Goal: Task Accomplishment & Management: Use online tool/utility

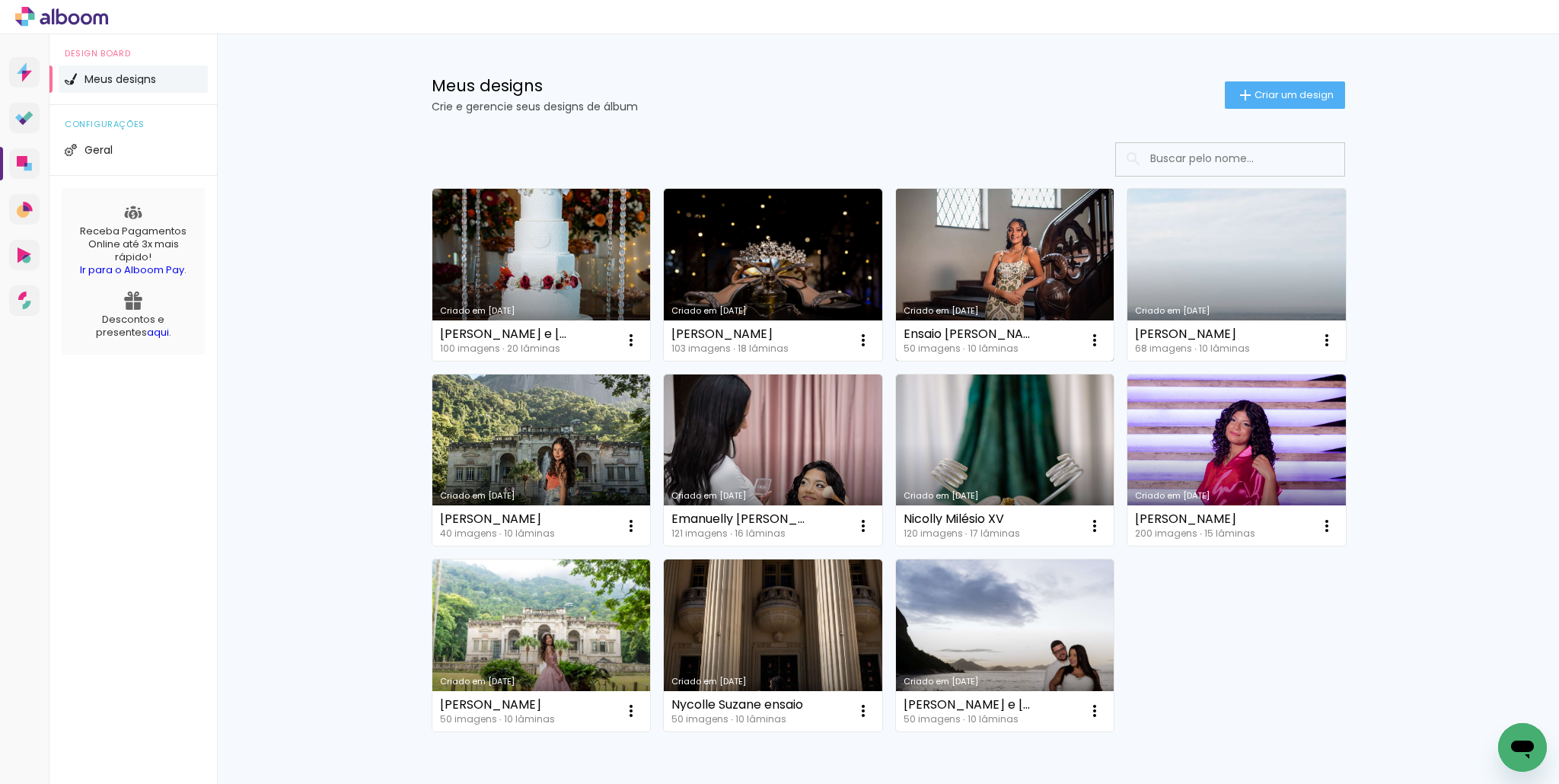
scroll to position [9, 0]
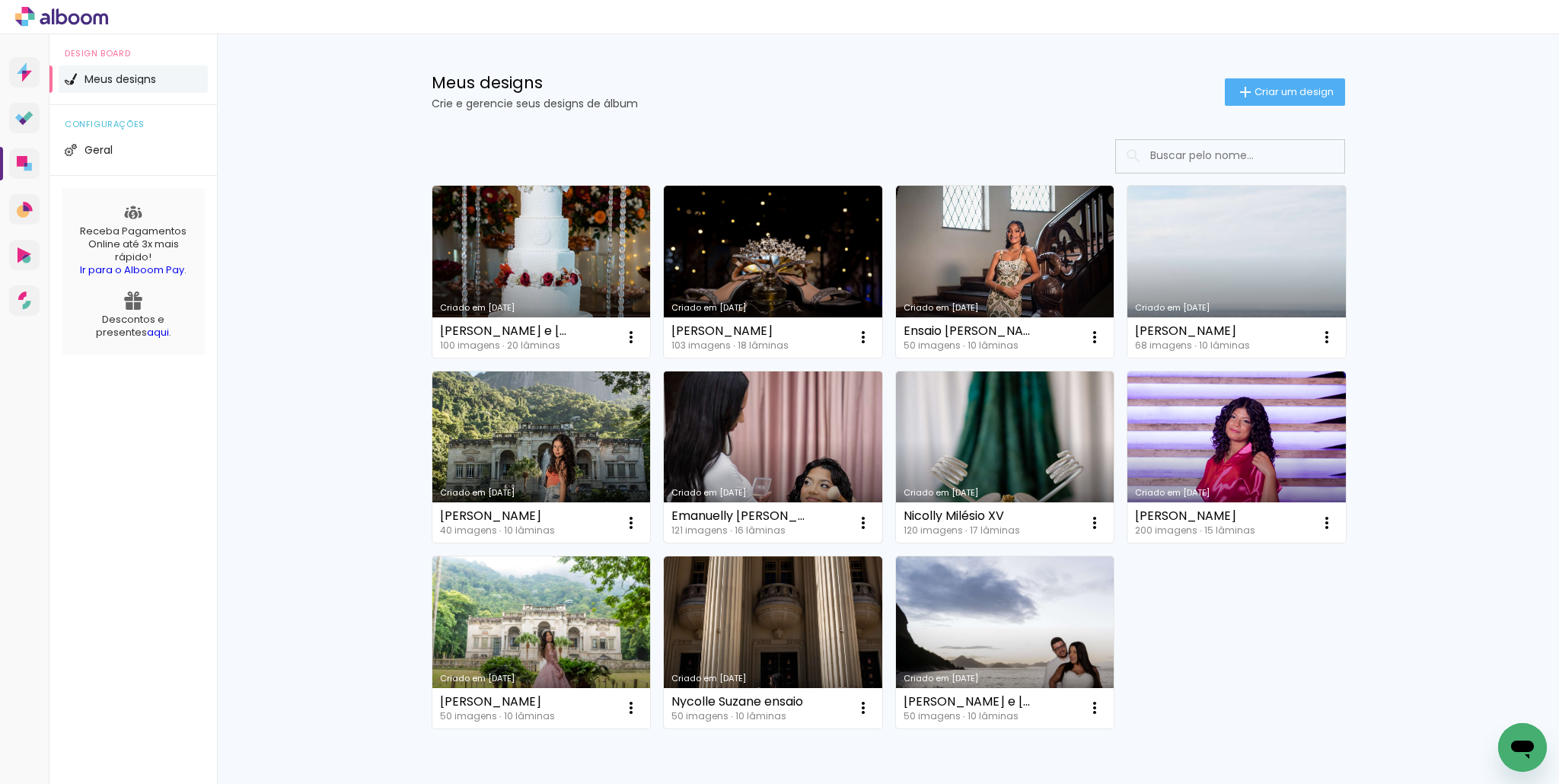
click at [750, 480] on link "Criado em [DATE]" at bounding box center [773, 457] width 218 height 172
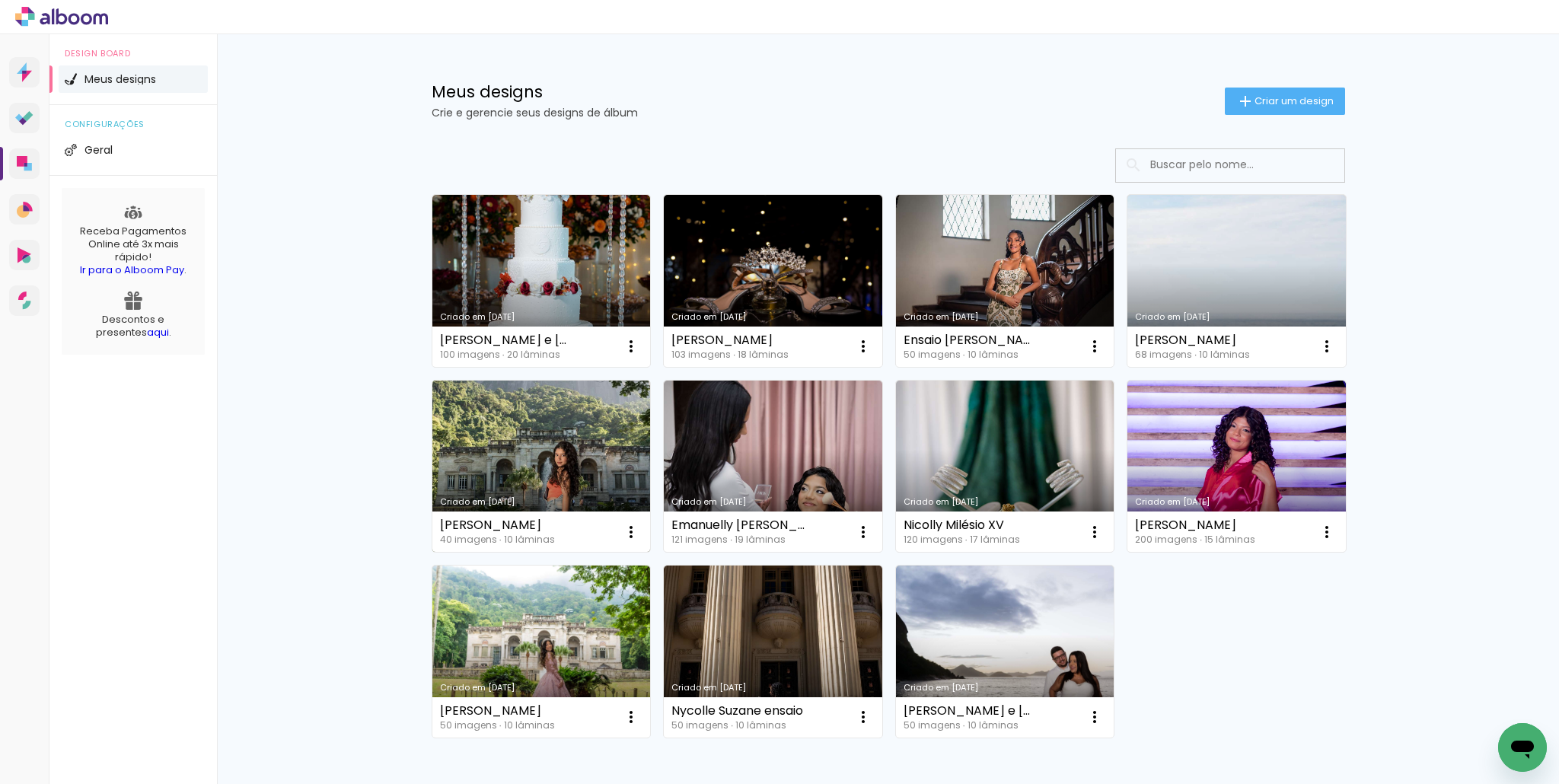
click at [502, 465] on link "Criado em [DATE]" at bounding box center [541, 466] width 218 height 172
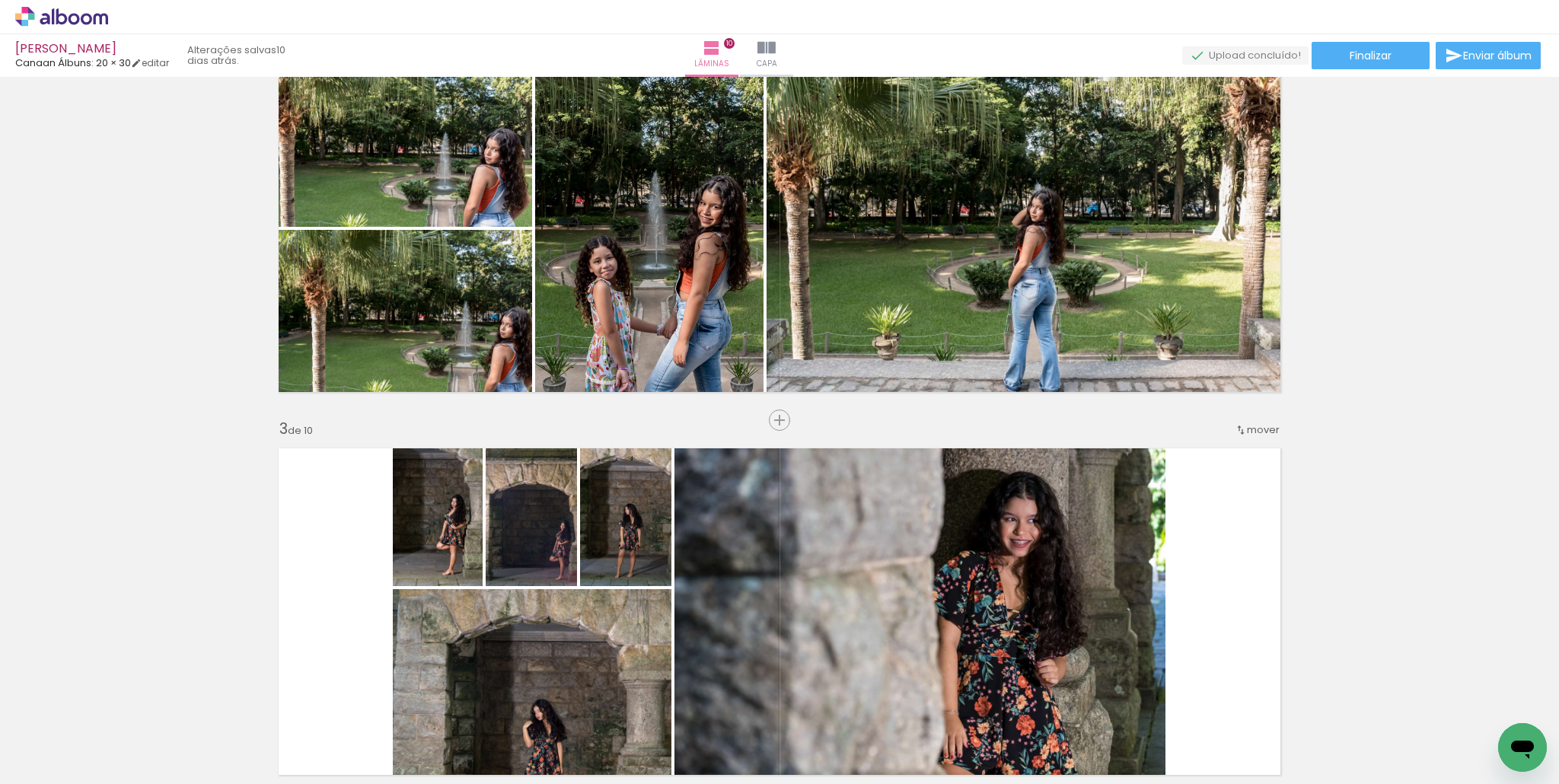
scroll to position [461, 0]
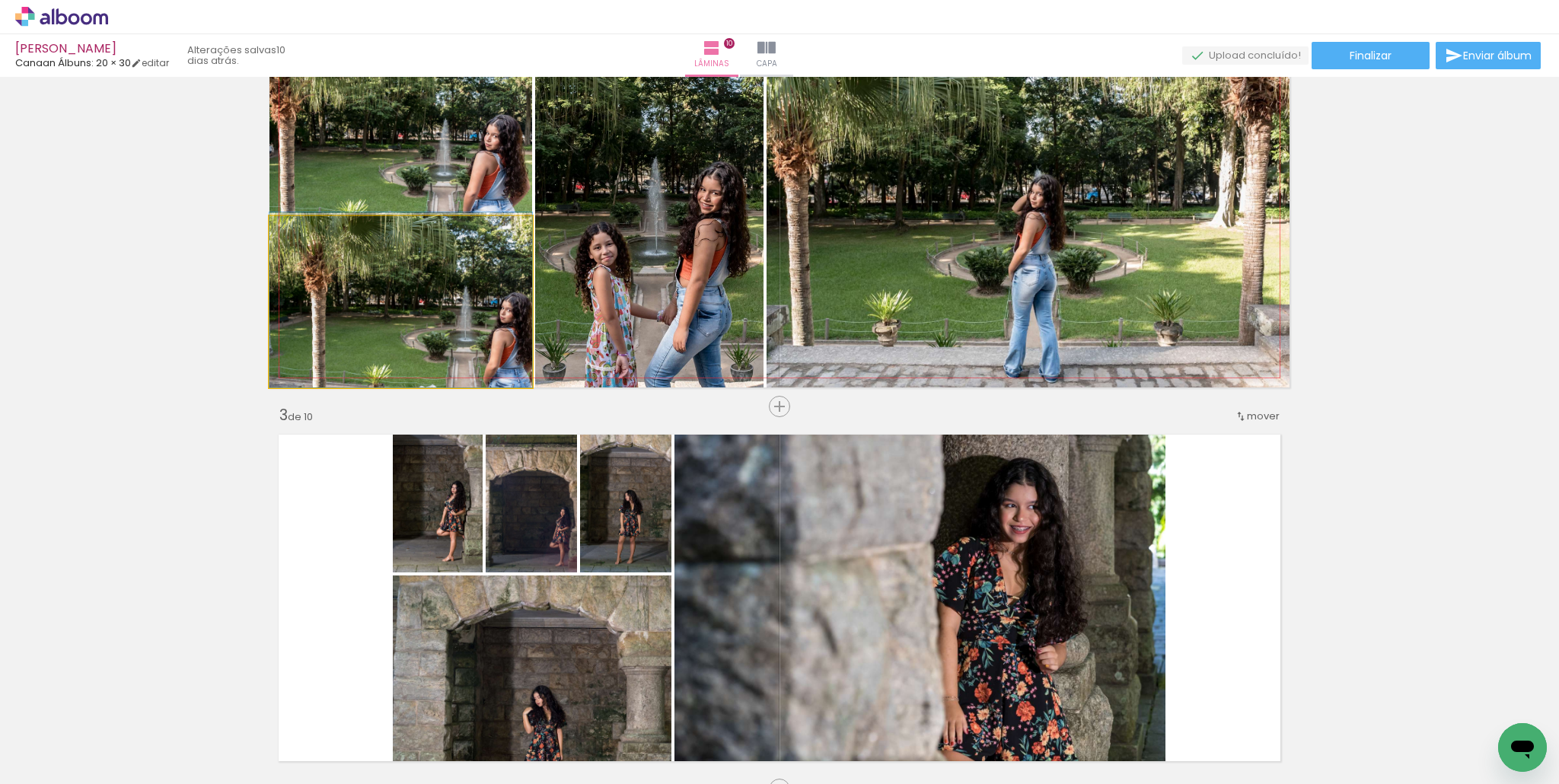
drag, startPoint x: 473, startPoint y: 307, endPoint x: 444, endPoint y: 292, distance: 32.6
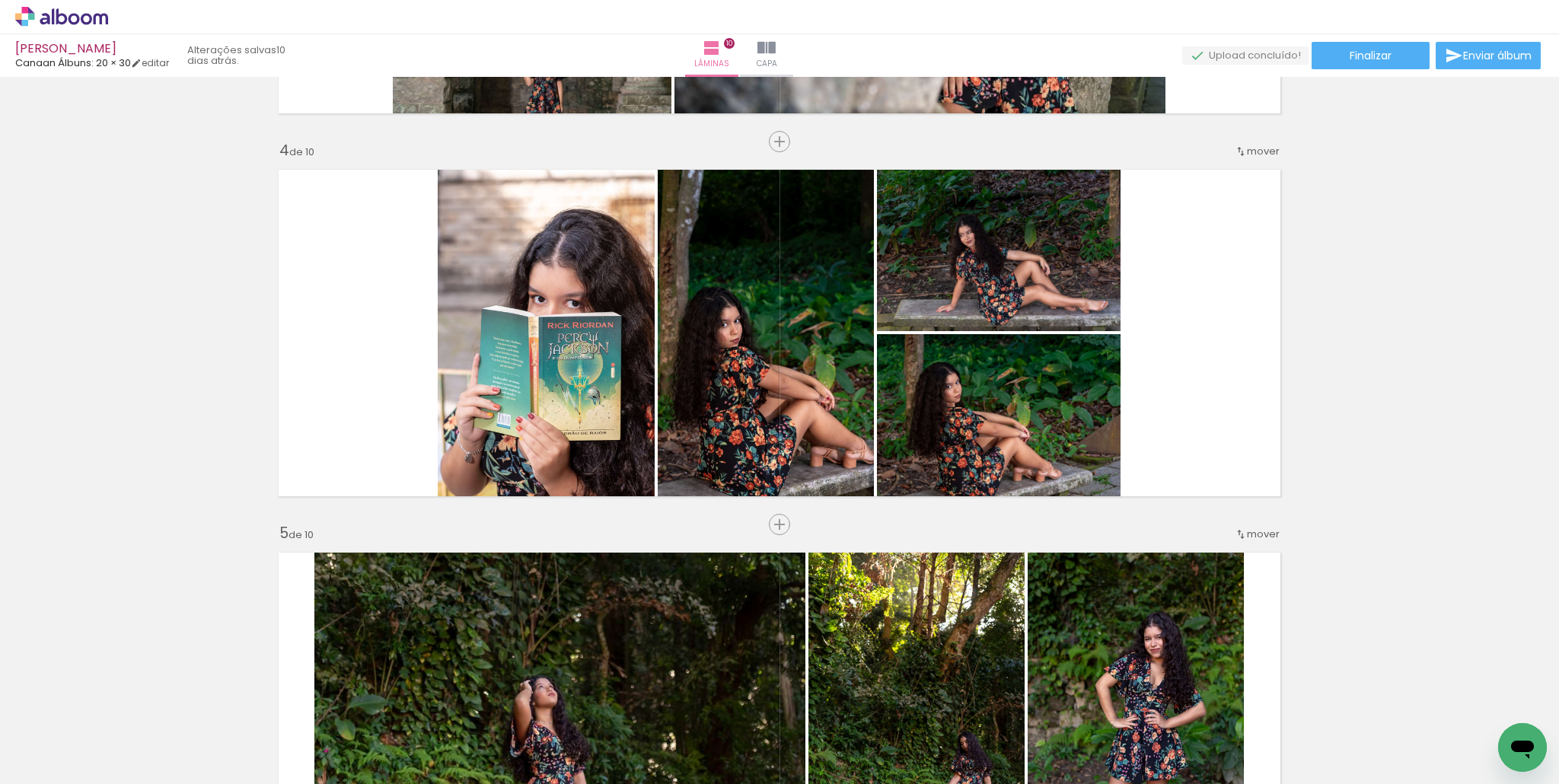
scroll to position [1114, 0]
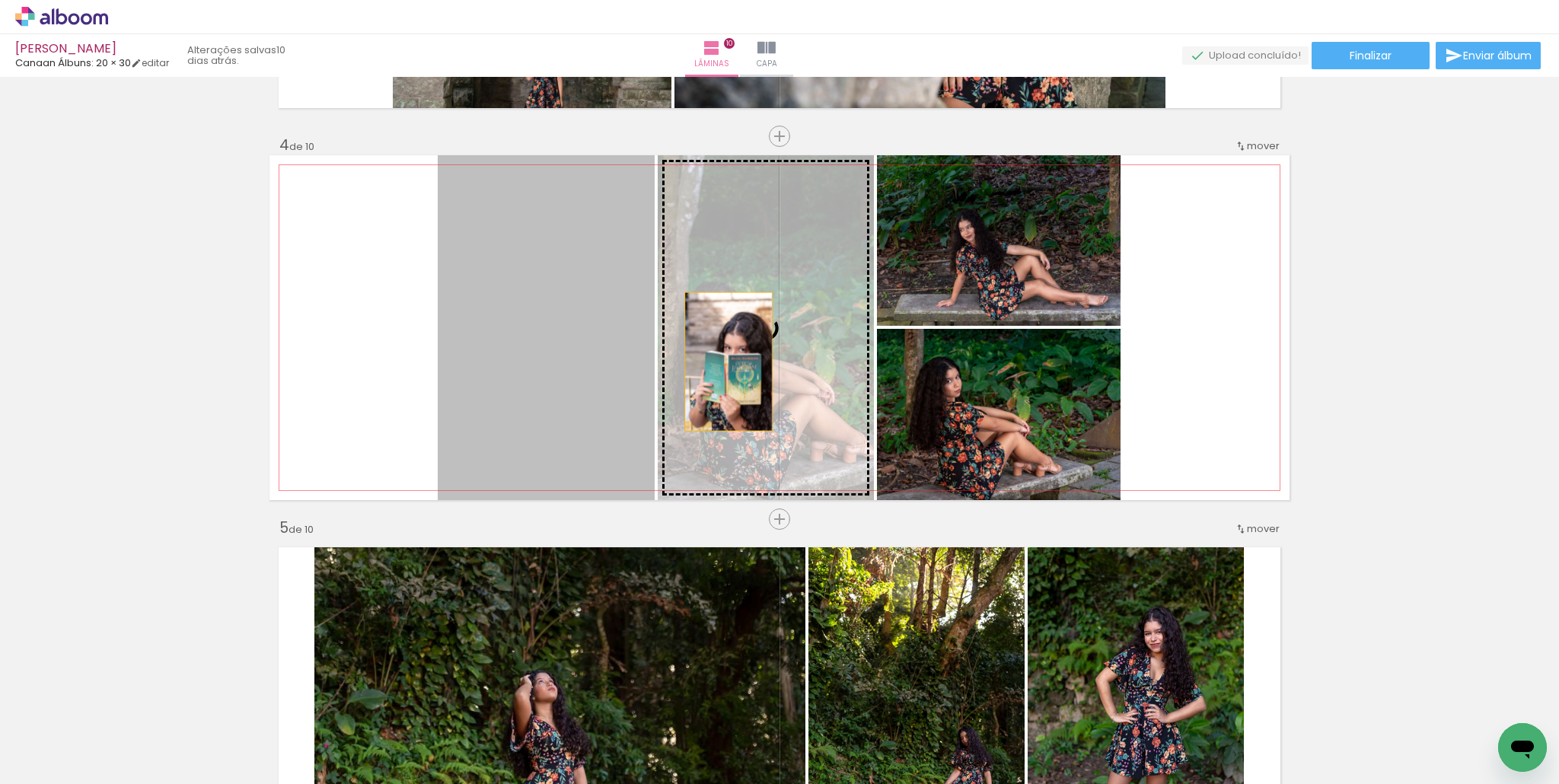
drag, startPoint x: 571, startPoint y: 356, endPoint x: 761, endPoint y: 367, distance: 190.3
click at [0, 0] on slot at bounding box center [0, 0] width 0 height 0
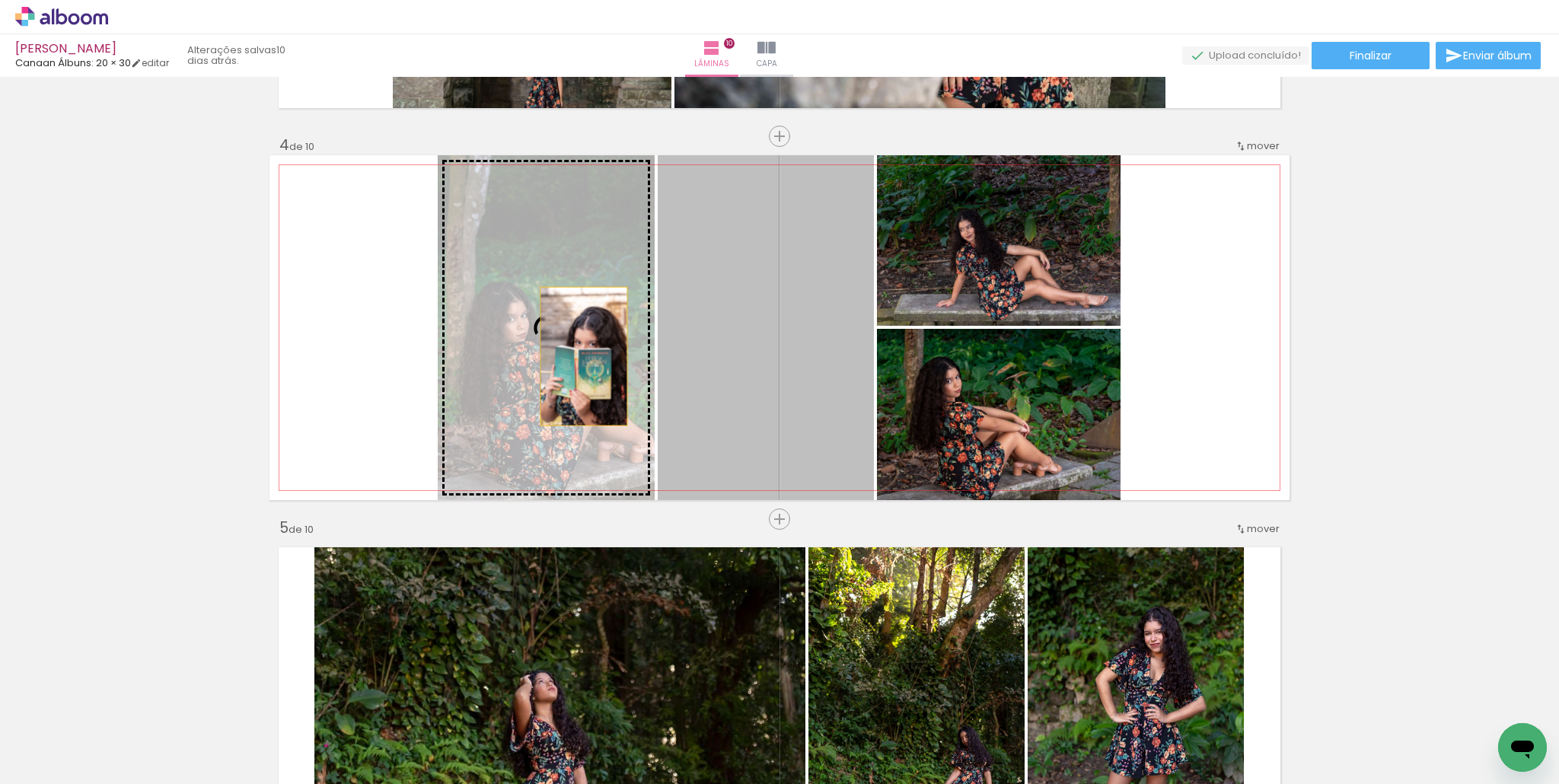
drag, startPoint x: 747, startPoint y: 364, endPoint x: 573, endPoint y: 355, distance: 174.2
click at [0, 0] on slot at bounding box center [0, 0] width 0 height 0
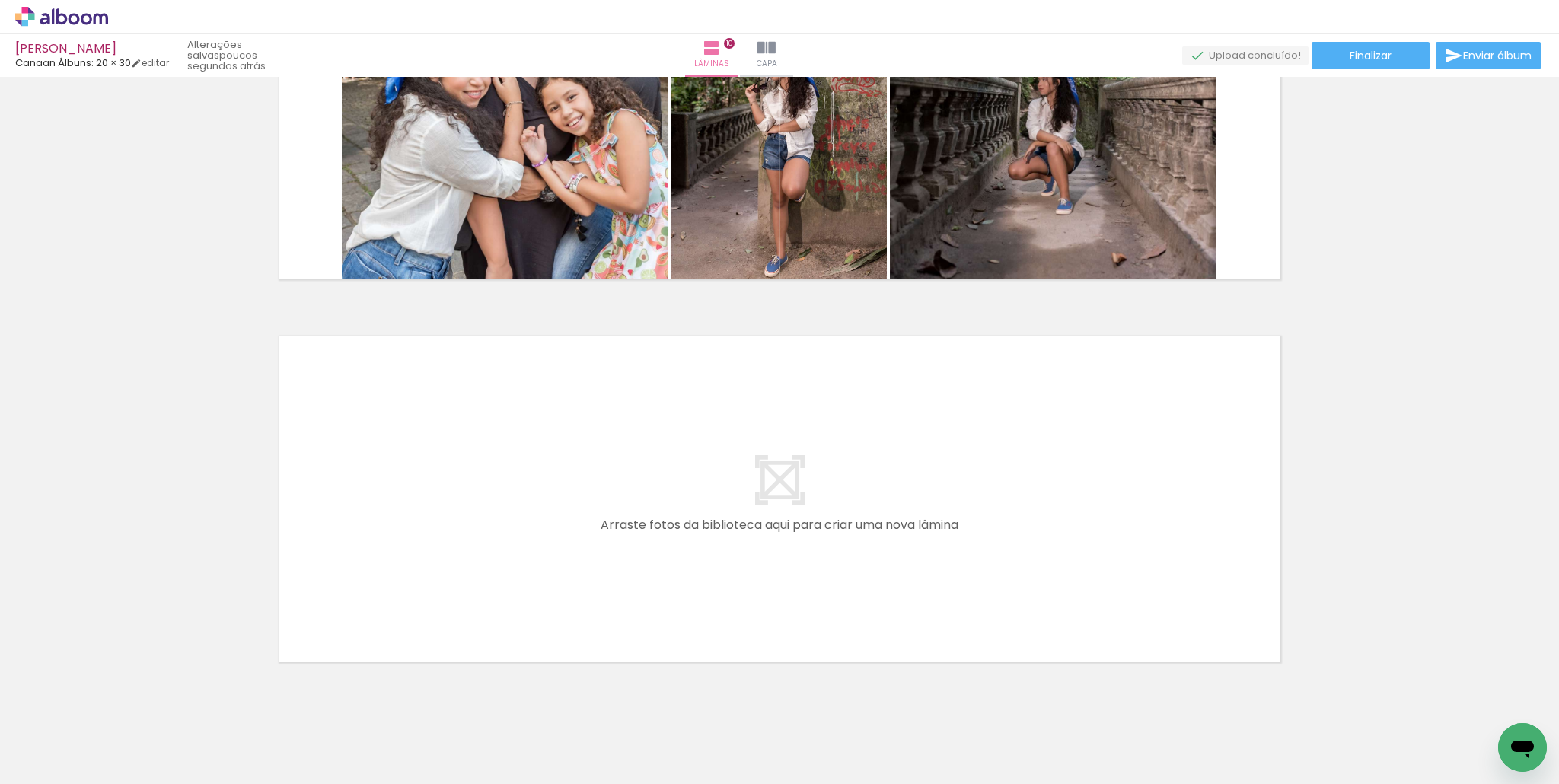
scroll to position [3658, 0]
